Goal: Leave review/rating: Share an evaluation or opinion about a product, service, or content

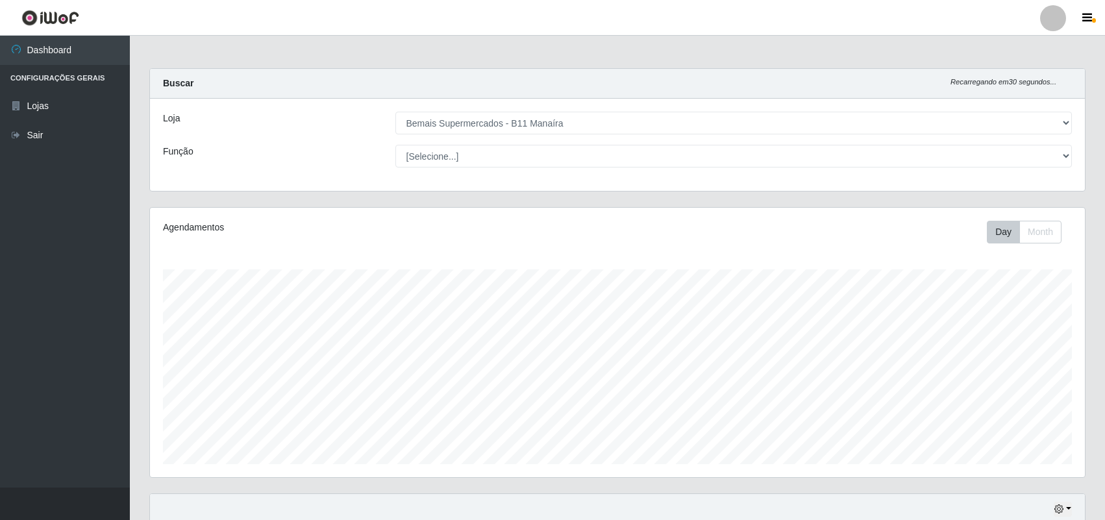
select select "409"
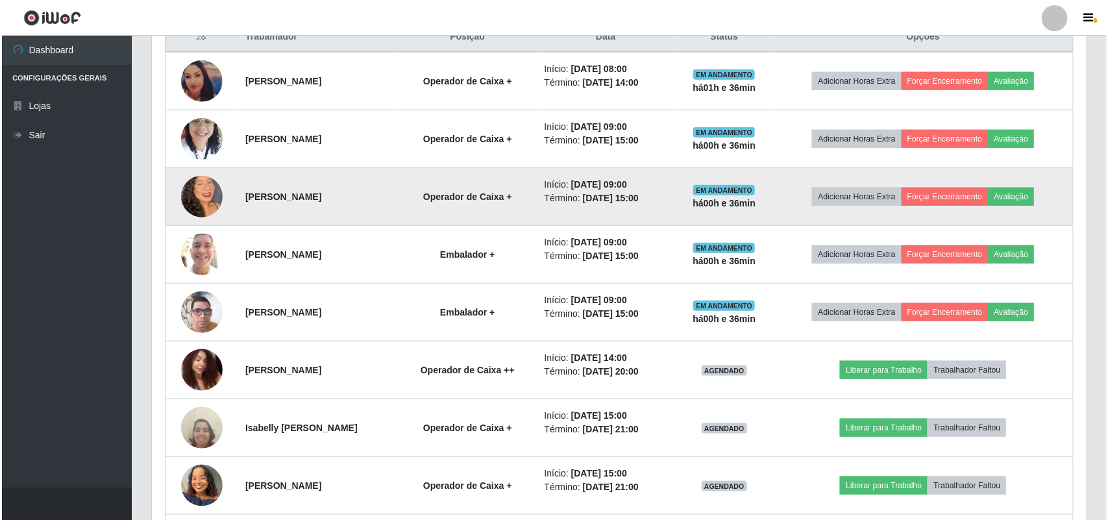
scroll to position [518, 0]
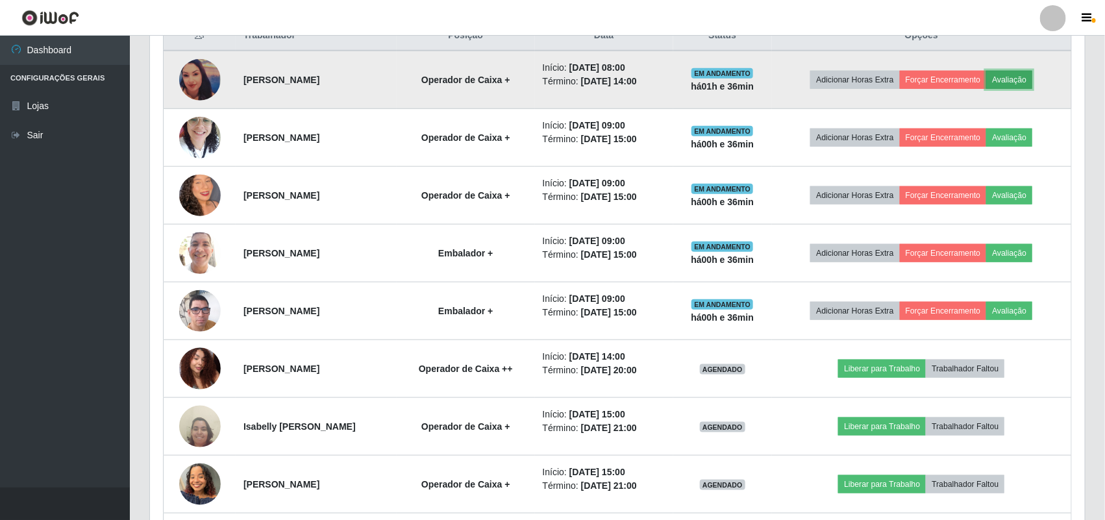
click at [1030, 75] on button "Avaliação" at bounding box center [1009, 80] width 46 height 18
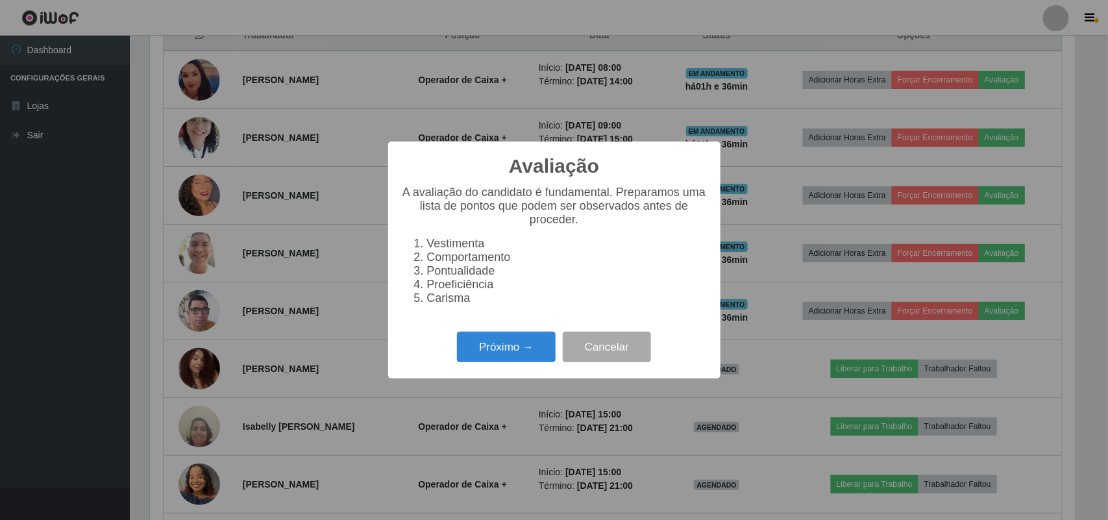
scroll to position [270, 926]
click at [521, 354] on button "Próximo →" at bounding box center [506, 347] width 99 height 31
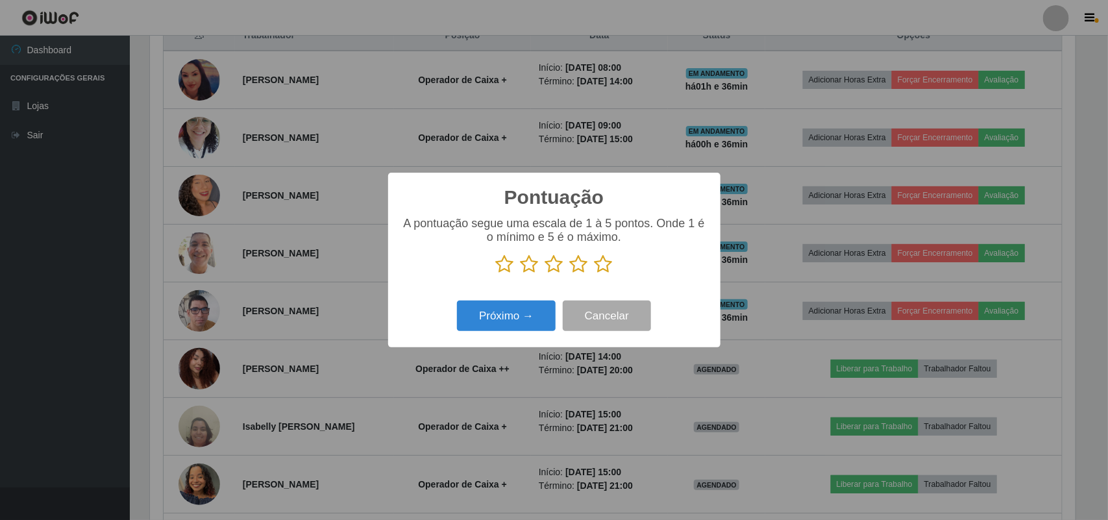
click at [596, 271] on icon at bounding box center [604, 263] width 18 height 19
click at [595, 274] on input "radio" at bounding box center [595, 274] width 0 height 0
drag, startPoint x: 546, startPoint y: 297, endPoint x: 536, endPoint y: 306, distance: 13.3
click at [543, 301] on div "Pontuação × A pontuação segue uma escala de 1 à 5 pontos. Onde 1 é o mínimo e 5…" at bounding box center [554, 260] width 332 height 175
click at [530, 312] on button "Próximo →" at bounding box center [506, 316] width 99 height 31
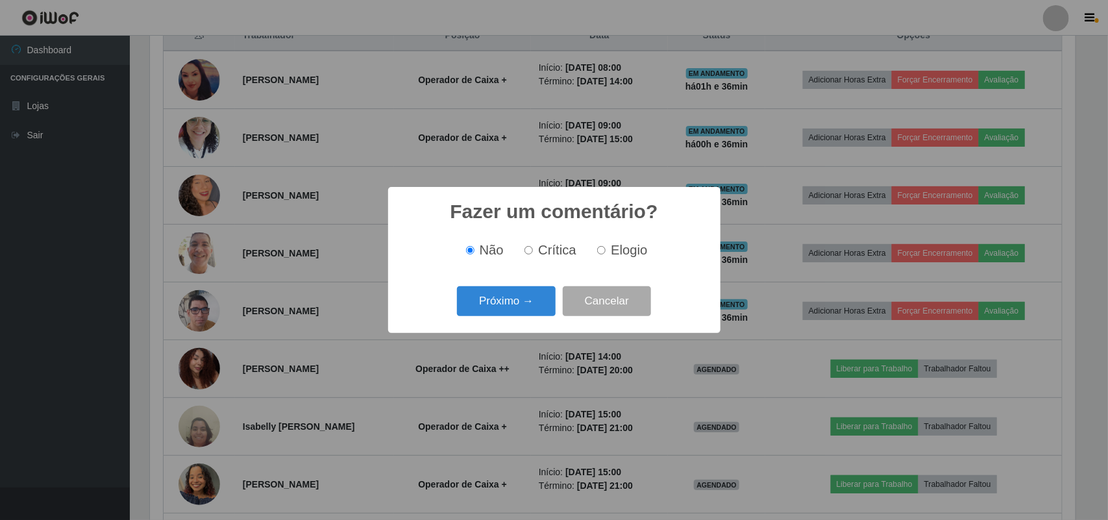
click at [607, 251] on label "Elogio" at bounding box center [619, 250] width 55 height 15
click at [606, 251] on input "Elogio" at bounding box center [601, 250] width 8 height 8
radio input "true"
click at [500, 306] on button "Próximo →" at bounding box center [506, 301] width 99 height 31
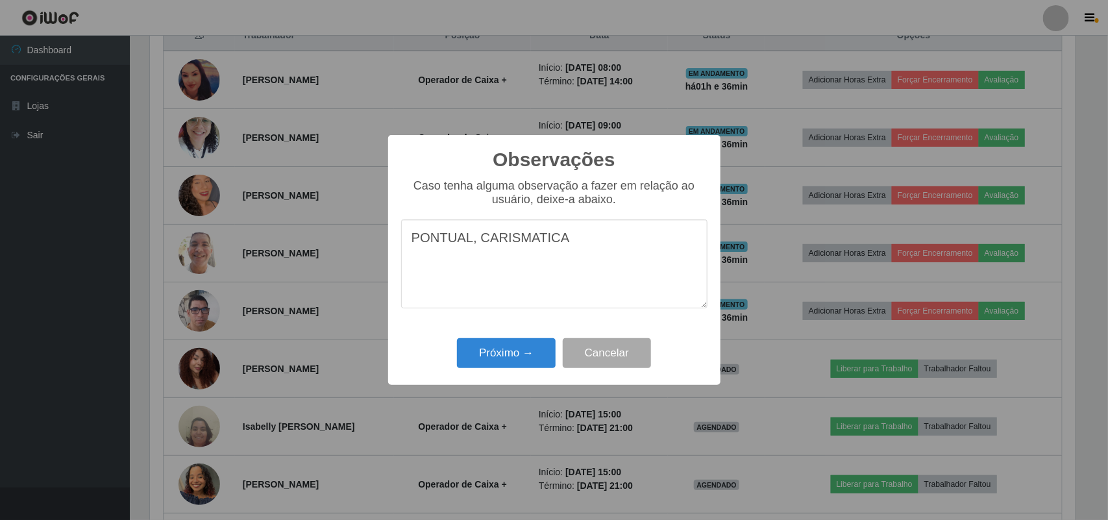
click at [524, 247] on textarea "PONTUAL, CARISMATICA" at bounding box center [554, 263] width 306 height 89
click at [560, 244] on textarea "PONTUAL, CARISMATICA" at bounding box center [554, 263] width 306 height 89
drag, startPoint x: 505, startPoint y: 270, endPoint x: 367, endPoint y: 224, distance: 145.7
click at [367, 224] on div "Observações × Caso tenha alguma observação a fazer em relação ao usuário, deixe…" at bounding box center [554, 260] width 1108 height 520
click at [508, 276] on textarea "PONTUAL, CARISMATICA, EXERCEU BEM SUA FUNÇÃO." at bounding box center [554, 263] width 306 height 89
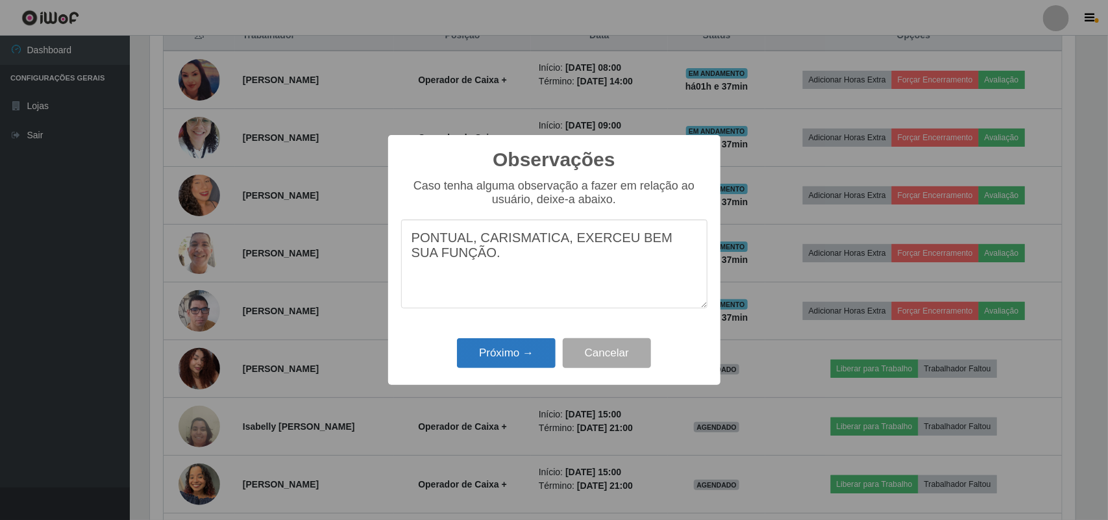
type textarea "PONTUAL, CARISMATICA, EXERCEU BEM SUA FUNÇÃO."
click at [488, 354] on button "Próximo →" at bounding box center [506, 353] width 99 height 31
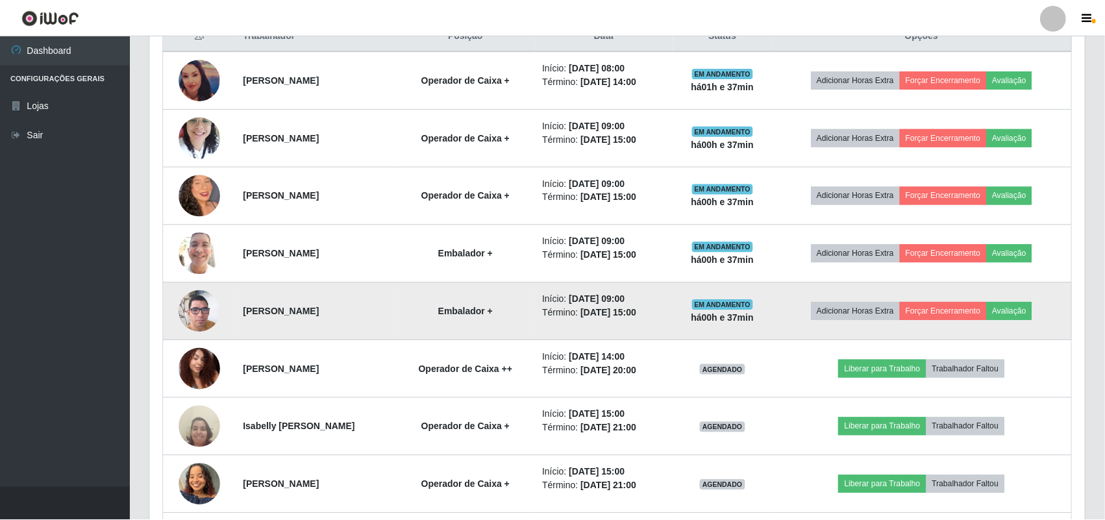
scroll to position [270, 935]
click at [1011, 308] on button "Avaliação" at bounding box center [1009, 311] width 46 height 18
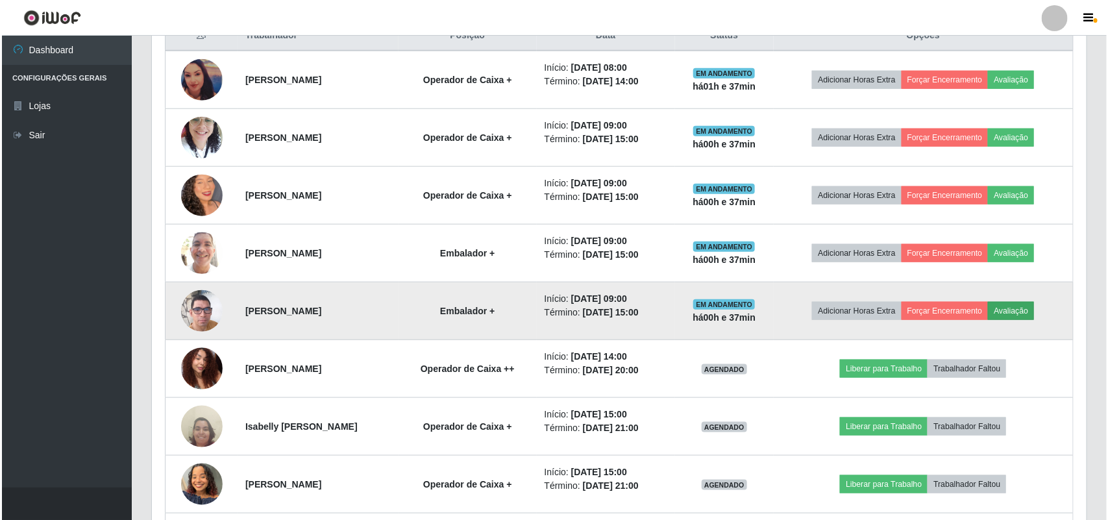
scroll to position [270, 926]
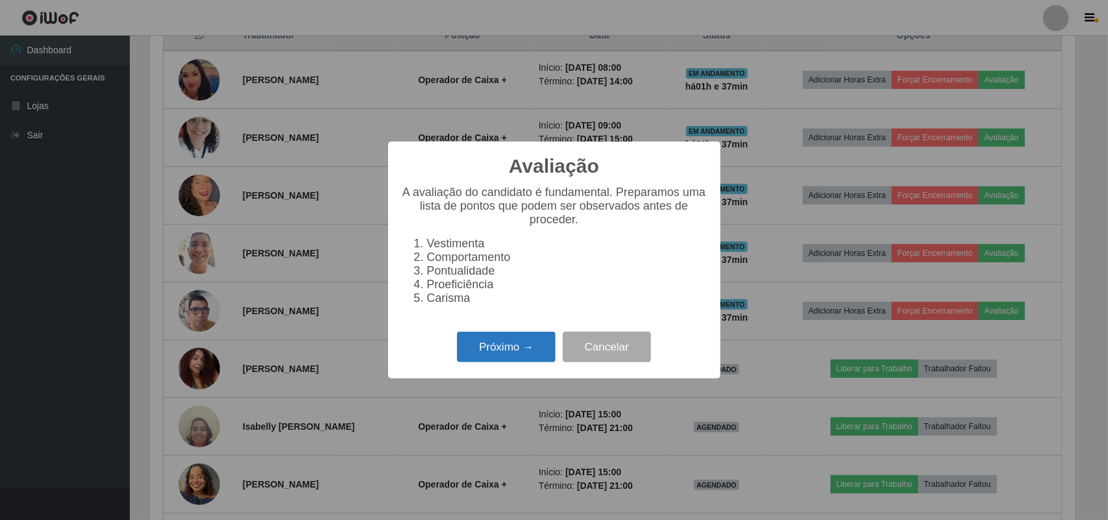
click at [521, 346] on button "Próximo →" at bounding box center [506, 347] width 99 height 31
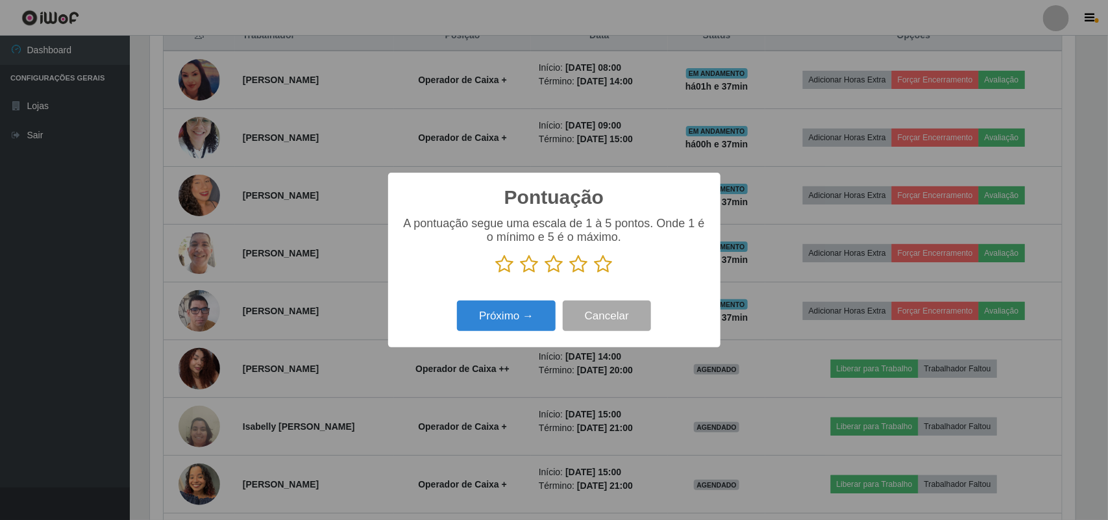
scroll to position [648859, 648202]
click at [611, 268] on icon at bounding box center [604, 263] width 18 height 19
click at [595, 274] on input "radio" at bounding box center [595, 274] width 0 height 0
click at [512, 320] on button "Próximo →" at bounding box center [506, 316] width 99 height 31
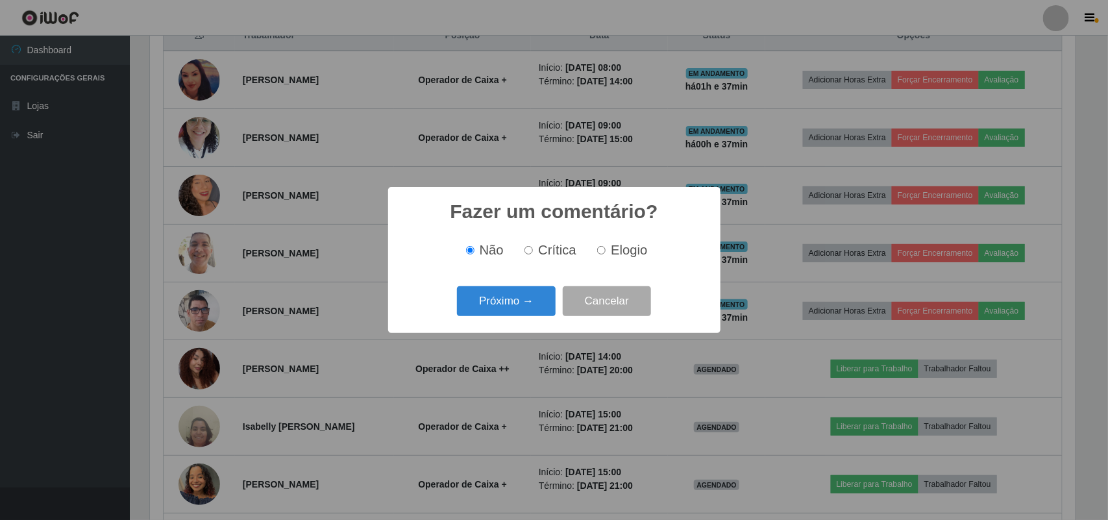
click at [630, 248] on span "Elogio" at bounding box center [629, 250] width 36 height 14
click at [606, 248] on input "Elogio" at bounding box center [601, 250] width 8 height 8
radio input "true"
click at [492, 292] on button "Próximo →" at bounding box center [506, 301] width 99 height 31
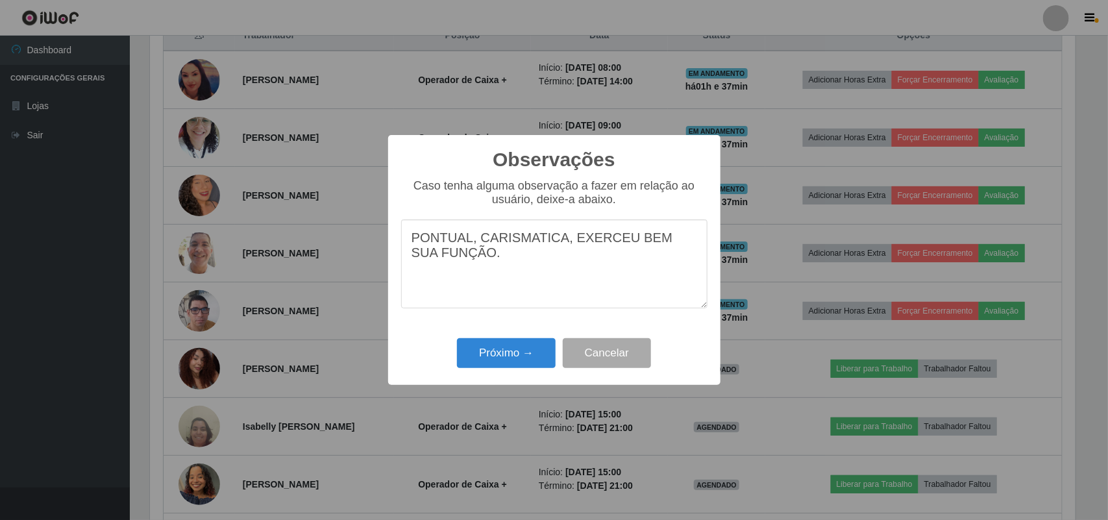
click at [556, 241] on textarea "PONTUAL, CARISMATICA, EXERCEU BEM SUA FUNÇÃO." at bounding box center [554, 263] width 306 height 89
click at [543, 302] on textarea "PONTUAL, CARISMATICO, EXERCEU BEM SUA FUNÇÃO." at bounding box center [554, 263] width 306 height 89
type textarea "PONTUAL, CARISMATICO, EXERCEU BEM SUA FUNÇÃO."
click at [533, 354] on button "Próximo →" at bounding box center [506, 353] width 99 height 31
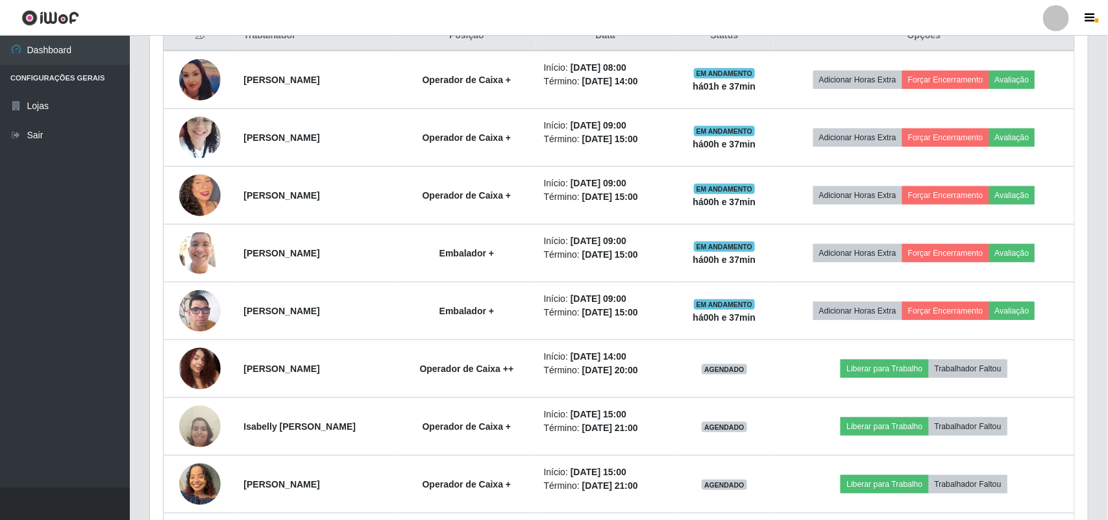
scroll to position [270, 935]
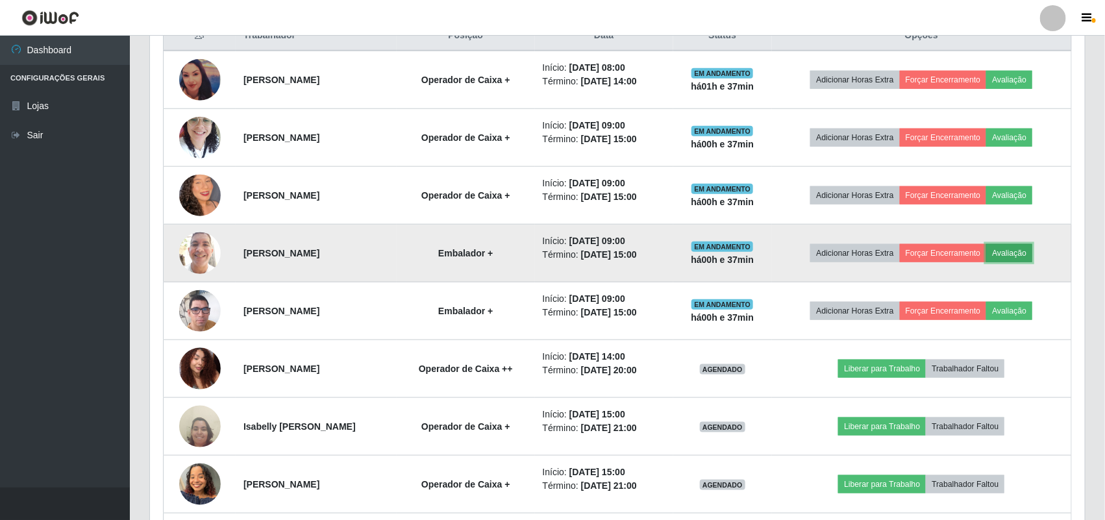
click at [1030, 251] on button "Avaliação" at bounding box center [1009, 253] width 46 height 18
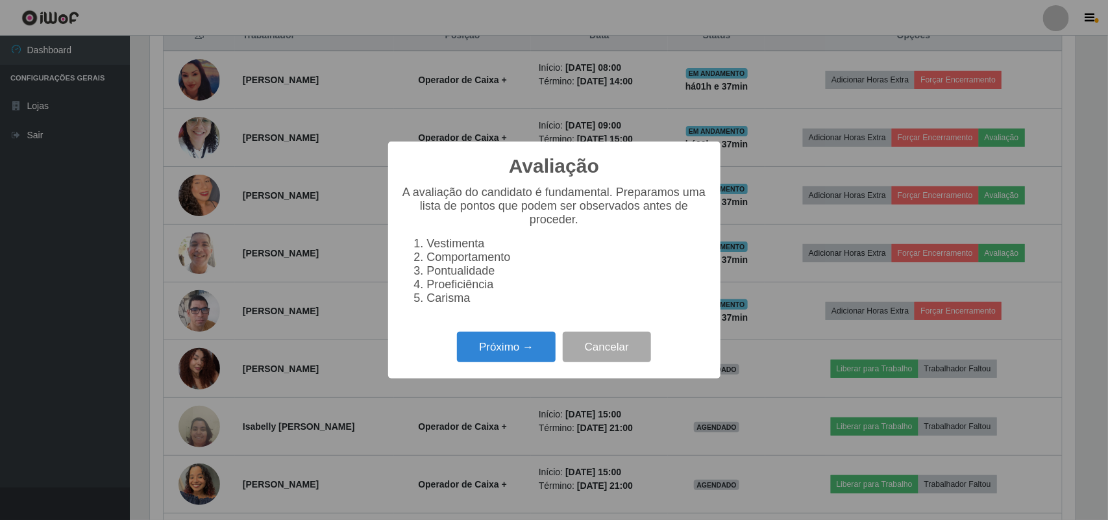
scroll to position [270, 926]
click at [499, 356] on button "Próximo →" at bounding box center [506, 347] width 99 height 31
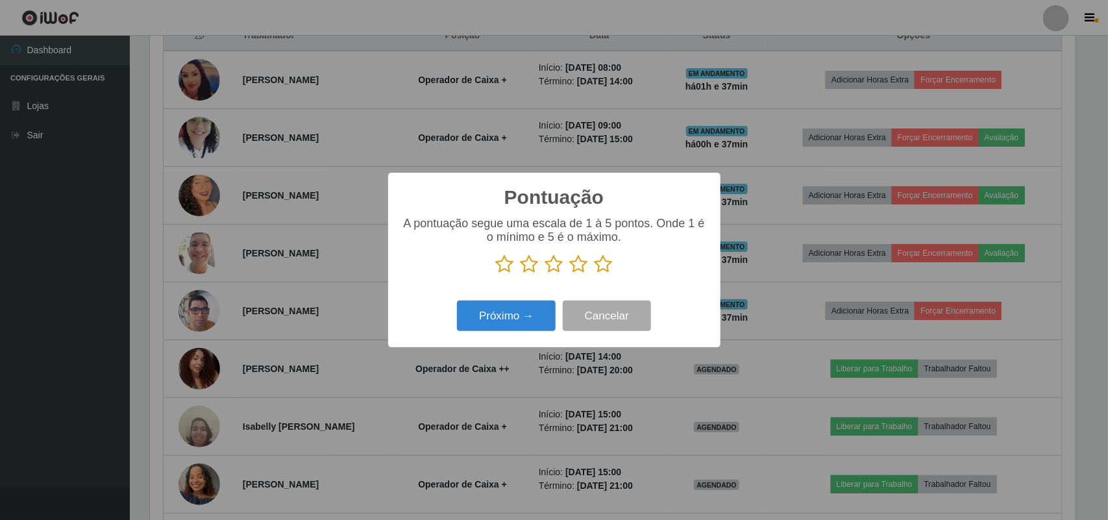
click at [599, 271] on icon at bounding box center [604, 263] width 18 height 19
click at [595, 274] on input "radio" at bounding box center [595, 274] width 0 height 0
click at [456, 315] on div "Próximo → Cancelar" at bounding box center [554, 315] width 306 height 37
click at [472, 317] on button "Próximo →" at bounding box center [506, 316] width 99 height 31
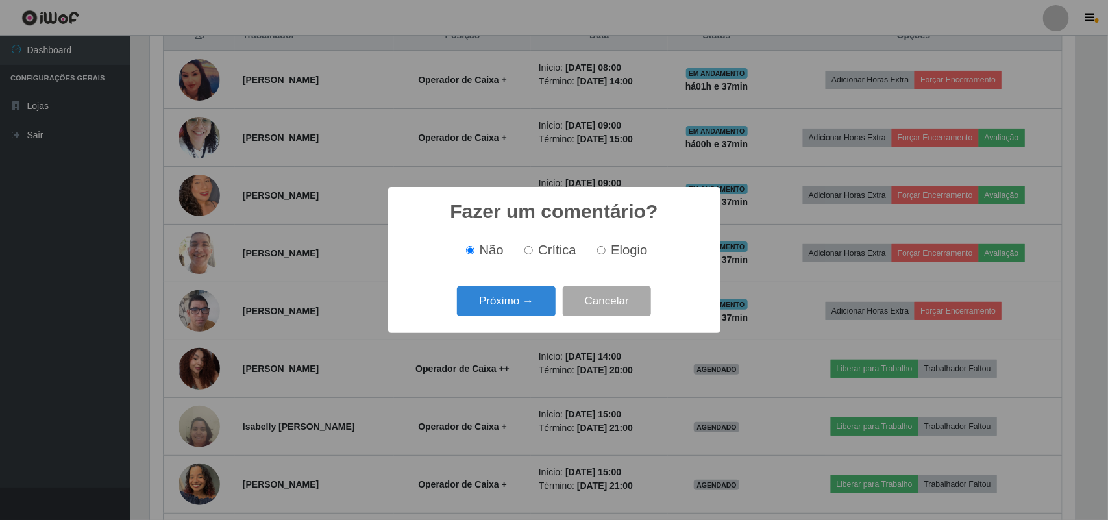
click at [605, 244] on label "Elogio" at bounding box center [619, 250] width 55 height 15
click at [597, 260] on div "Não Crítica Elogio" at bounding box center [554, 250] width 306 height 38
click at [604, 254] on input "Elogio" at bounding box center [601, 250] width 8 height 8
radio input "true"
click at [542, 294] on button "Próximo →" at bounding box center [506, 301] width 99 height 31
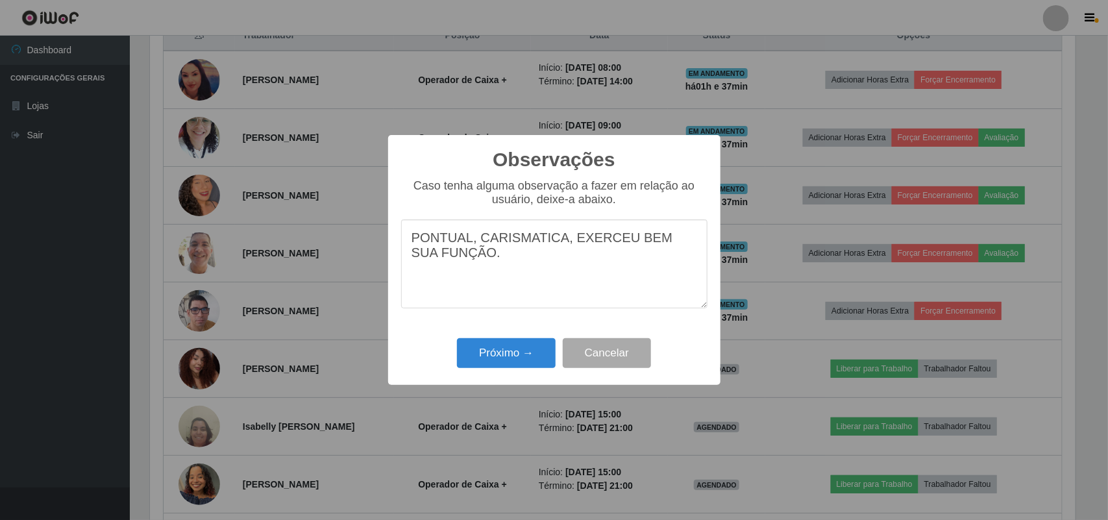
click at [549, 242] on textarea "PONTUAL, CARISMATICA, EXERCEU BEM SUA FUNÇÃO." at bounding box center [554, 263] width 306 height 89
drag, startPoint x: 559, startPoint y: 241, endPoint x: 481, endPoint y: 231, distance: 78.6
click at [481, 231] on textarea "PONTUAL, CARISMATICA, EXERCEU BEM SUA FUNÇÃO." at bounding box center [554, 263] width 306 height 89
type textarea "PONTUAL,CARISMATICO EXERCEU BEM SUA FUNÇÃO."
click at [497, 359] on button "Próximo →" at bounding box center [506, 353] width 99 height 31
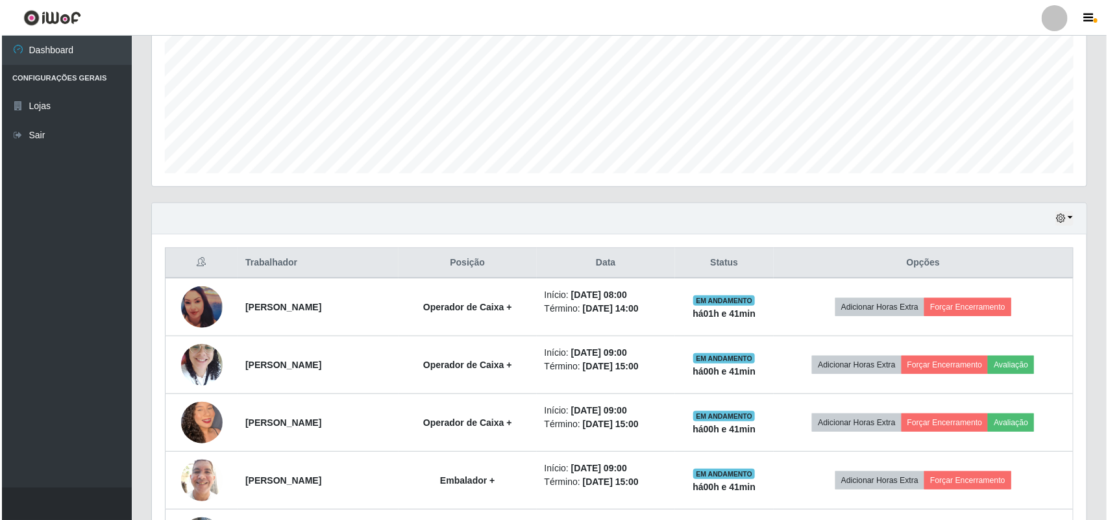
scroll to position [275, 0]
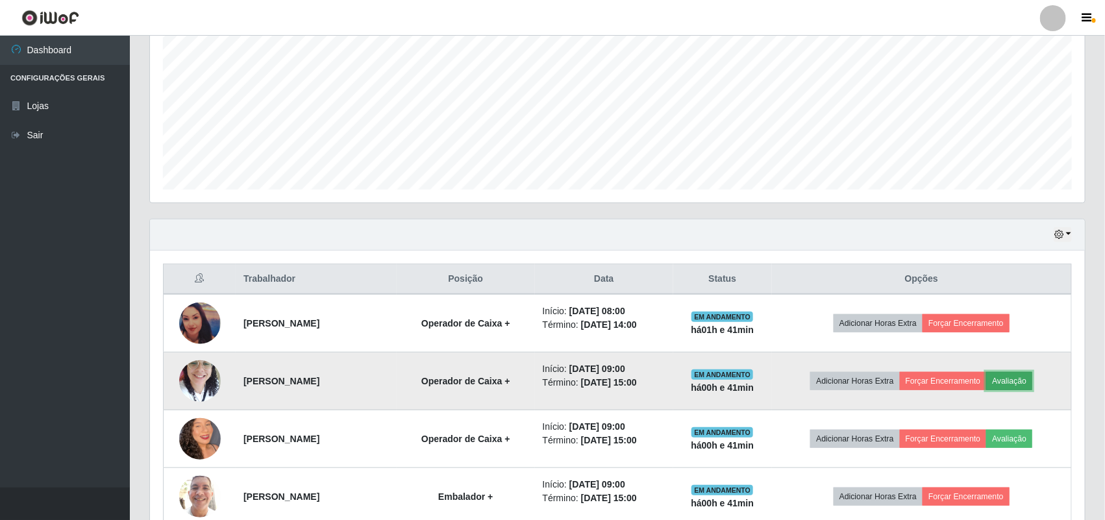
click at [1011, 376] on button "Avaliação" at bounding box center [1009, 381] width 46 height 18
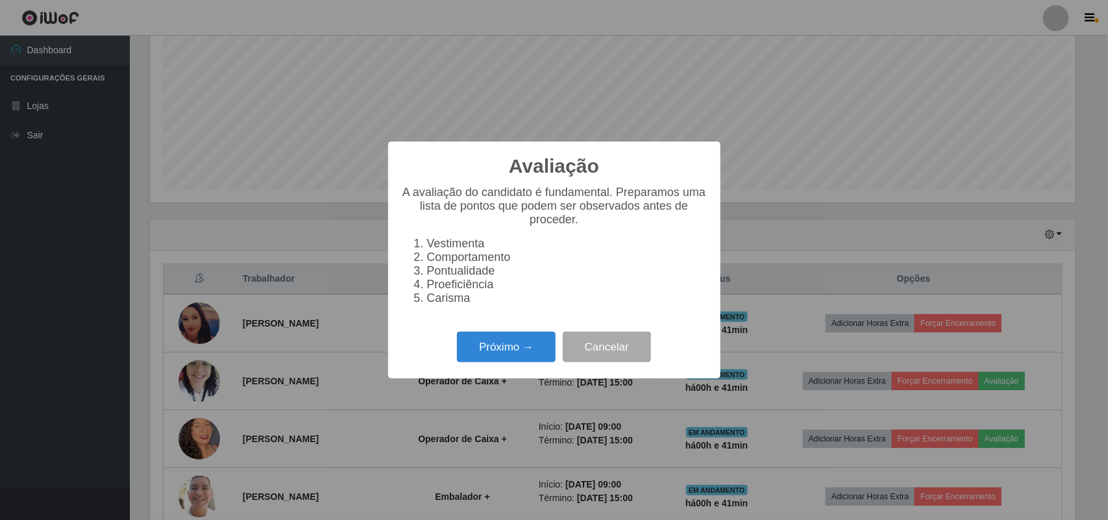
scroll to position [270, 926]
click at [521, 349] on button "Próximo →" at bounding box center [506, 347] width 99 height 31
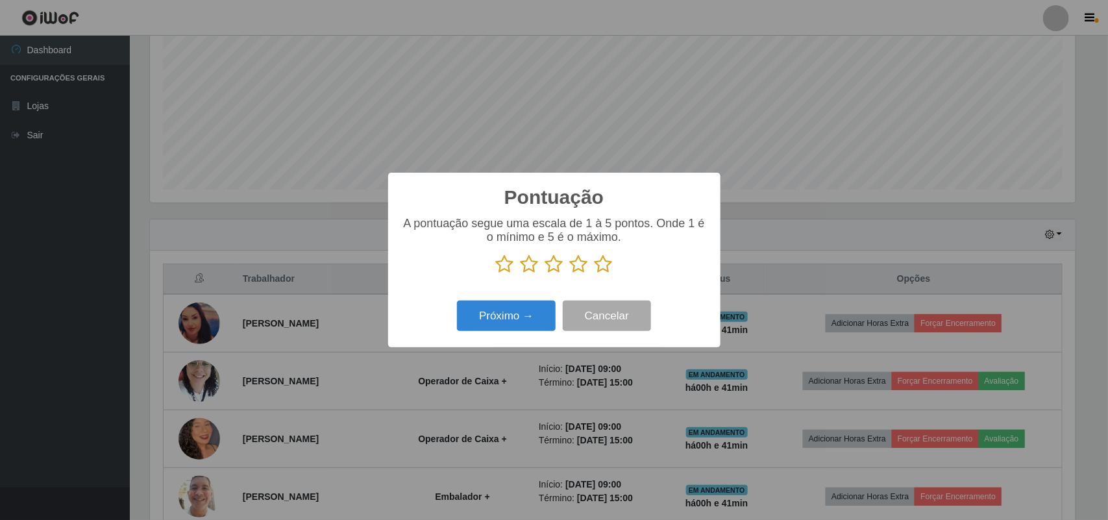
scroll to position [648859, 648202]
click at [604, 260] on icon at bounding box center [604, 263] width 18 height 19
click at [595, 274] on input "radio" at bounding box center [595, 274] width 0 height 0
click at [546, 306] on button "Próximo →" at bounding box center [506, 316] width 99 height 31
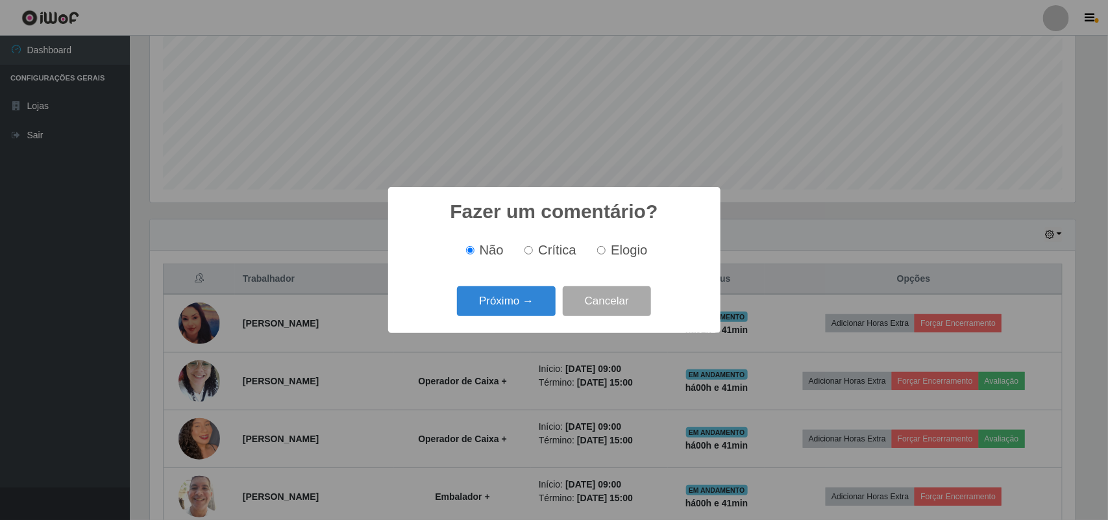
click at [602, 254] on input "Elogio" at bounding box center [601, 250] width 8 height 8
radio input "true"
click at [534, 306] on button "Próximo →" at bounding box center [506, 301] width 99 height 31
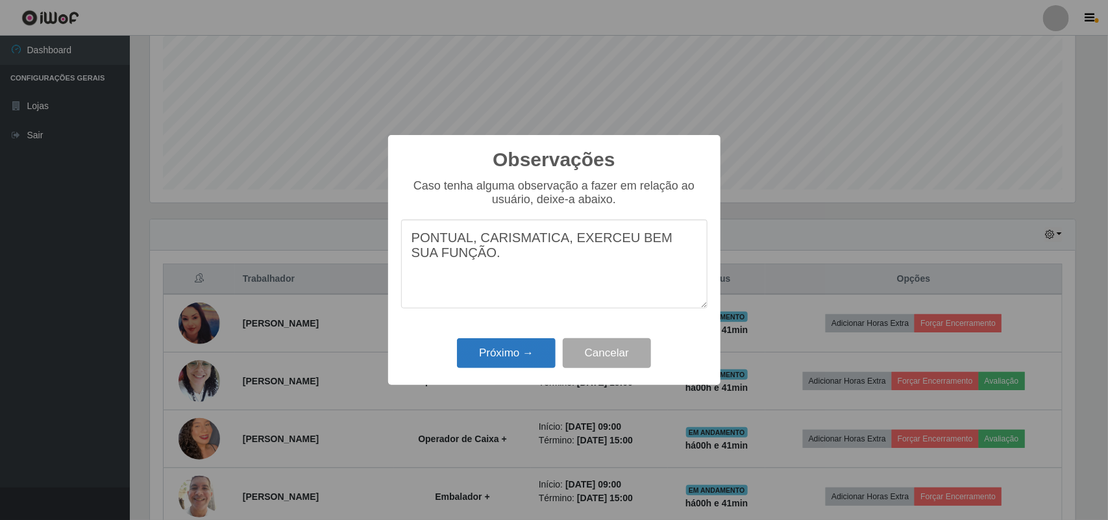
type textarea "PONTUAL, CARISMATICA, EXERCEU BEM SUA FUNÇÃO."
click at [534, 351] on button "Próximo →" at bounding box center [506, 353] width 99 height 31
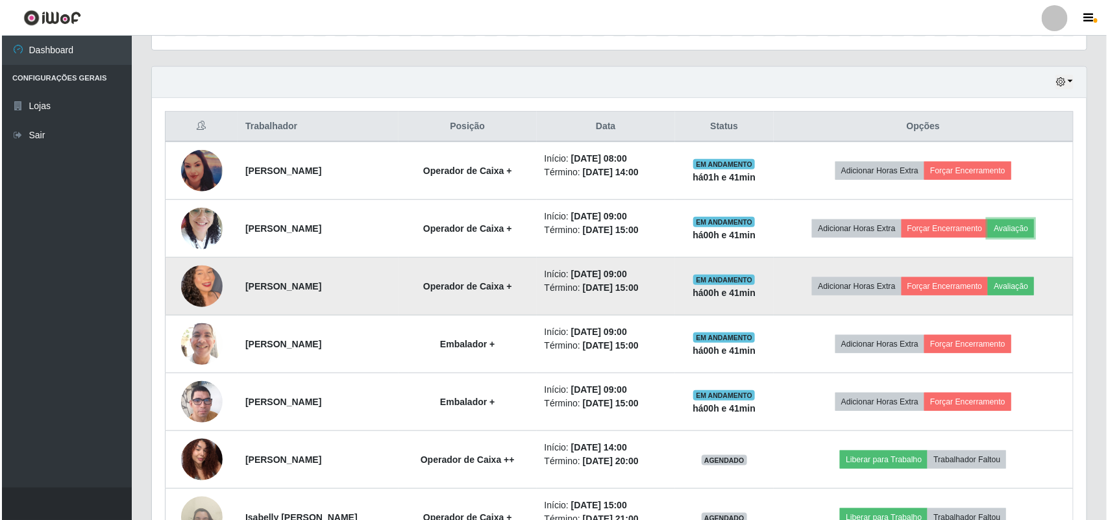
scroll to position [437, 0]
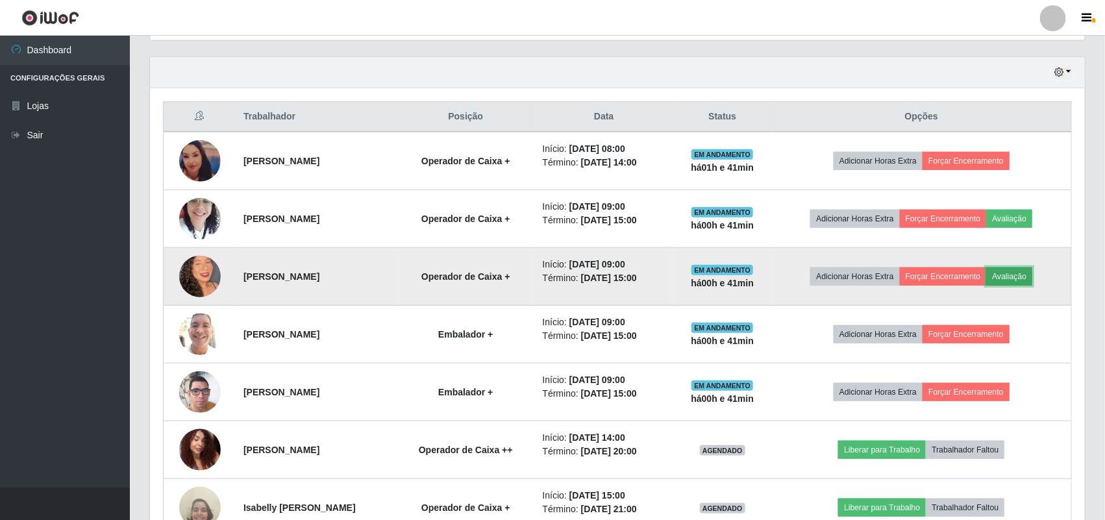
click at [1022, 277] on button "Avaliação" at bounding box center [1009, 276] width 46 height 18
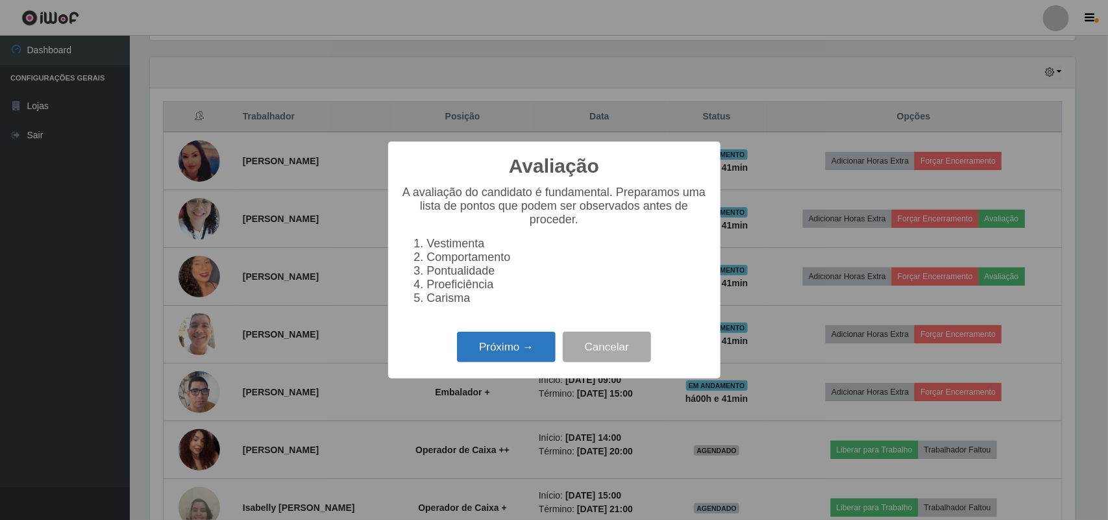
click at [494, 345] on button "Próximo →" at bounding box center [506, 347] width 99 height 31
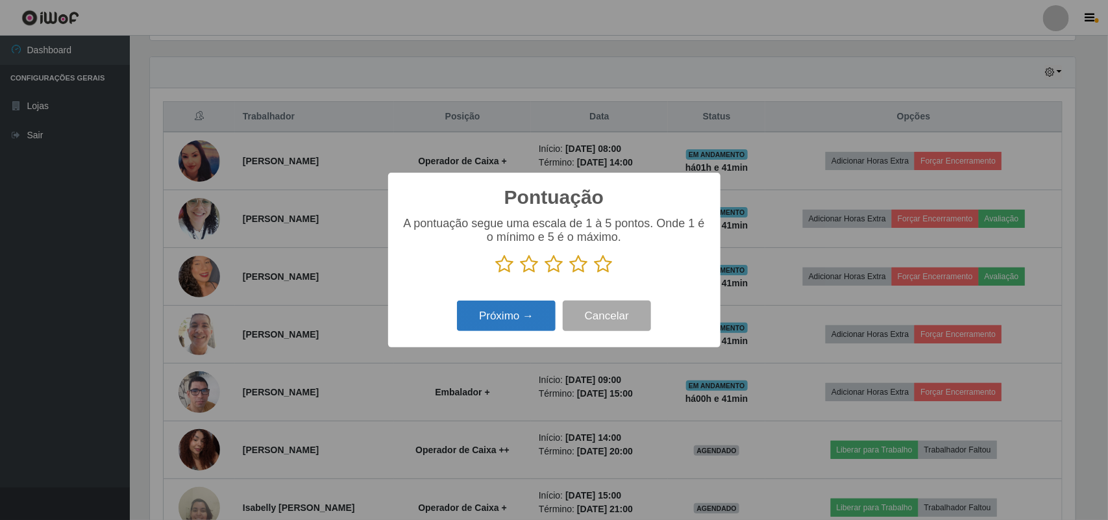
scroll to position [648859, 648202]
drag, startPoint x: 606, startPoint y: 264, endPoint x: 595, endPoint y: 277, distance: 16.6
click at [601, 271] on icon at bounding box center [604, 263] width 18 height 19
click at [595, 274] on input "radio" at bounding box center [595, 274] width 0 height 0
click at [549, 320] on button "Próximo →" at bounding box center [506, 316] width 99 height 31
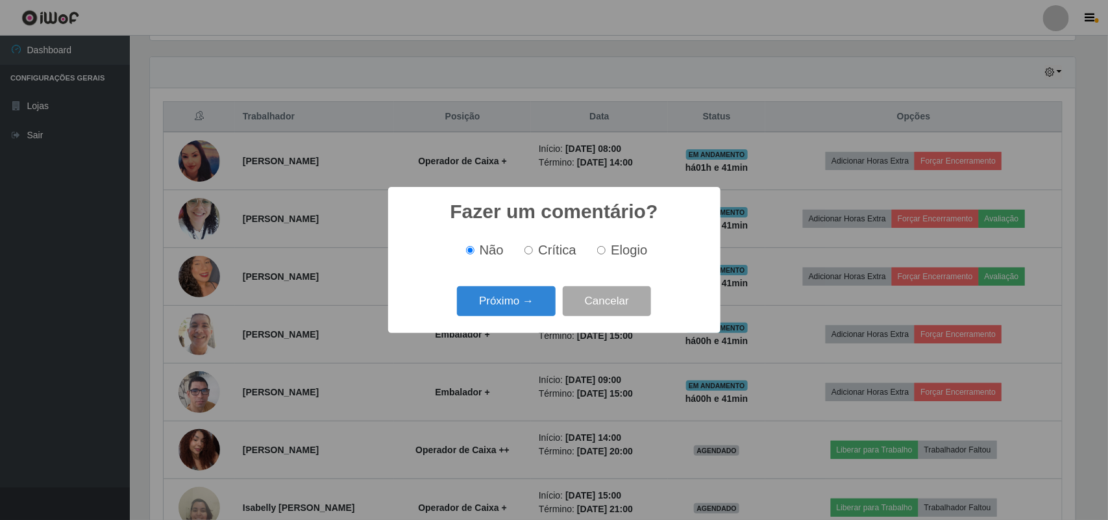
click at [605, 260] on div "Não Crítica Elogio" at bounding box center [554, 250] width 306 height 38
drag, startPoint x: 610, startPoint y: 251, endPoint x: 544, endPoint y: 293, distance: 78.9
click at [609, 251] on label "Elogio" at bounding box center [619, 250] width 55 height 15
click at [606, 251] on input "Elogio" at bounding box center [601, 250] width 8 height 8
radio input "true"
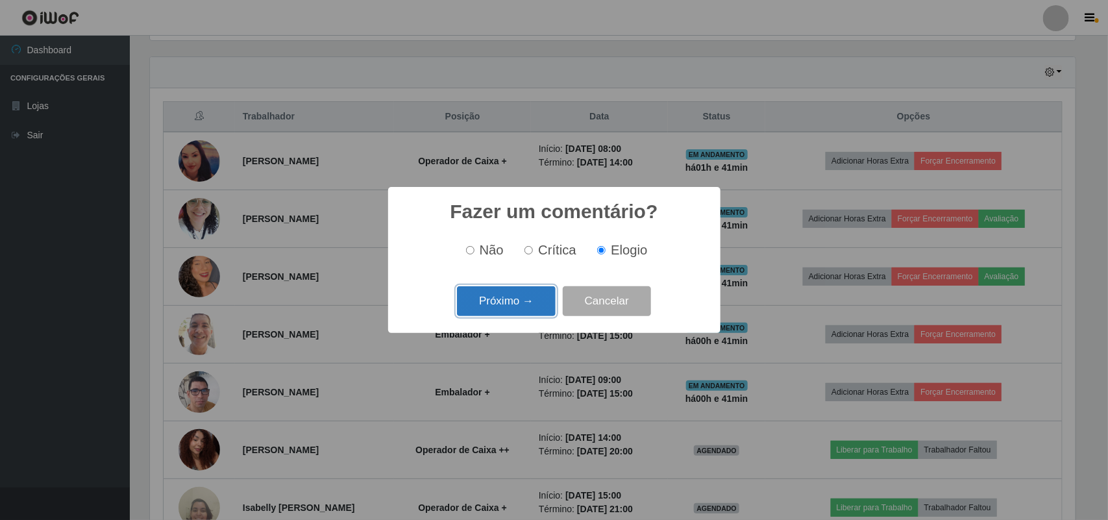
click at [539, 312] on button "Próximo →" at bounding box center [506, 301] width 99 height 31
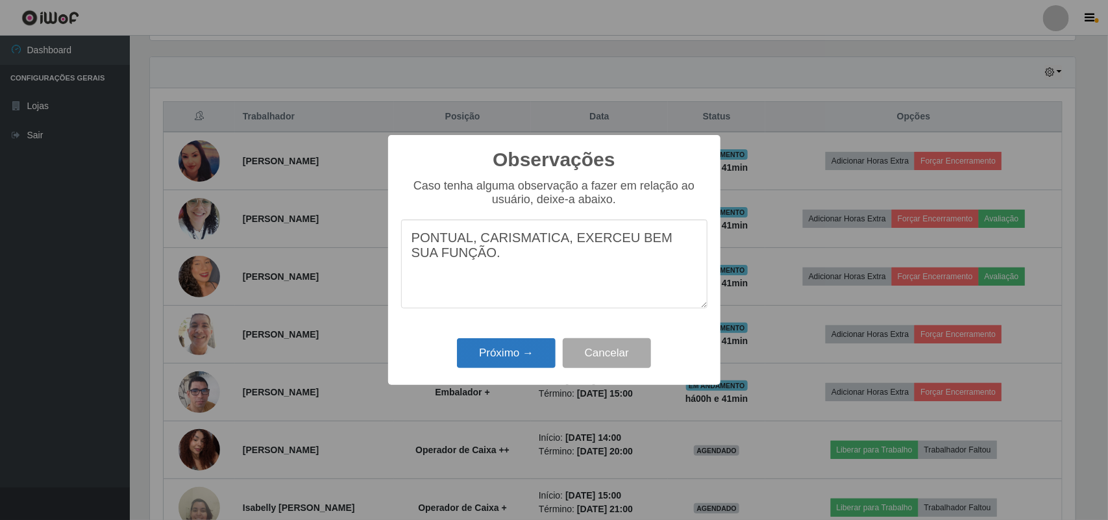
type textarea "PONTUAL, CARISMATICA, EXERCEU BEM SUA FUNÇÃO."
click at [514, 356] on button "Próximo →" at bounding box center [506, 353] width 99 height 31
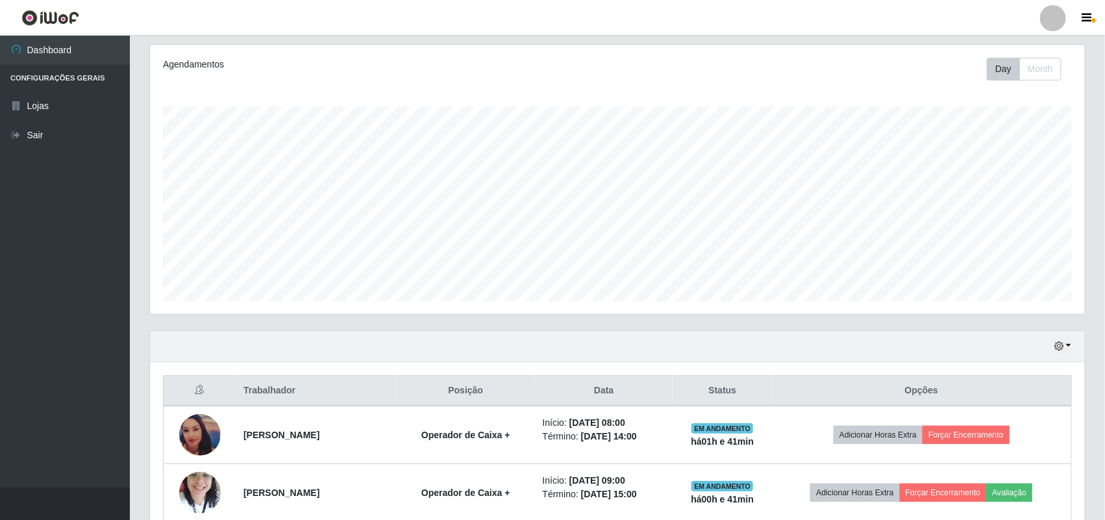
scroll to position [162, 0]
